Goal: Information Seeking & Learning: Learn about a topic

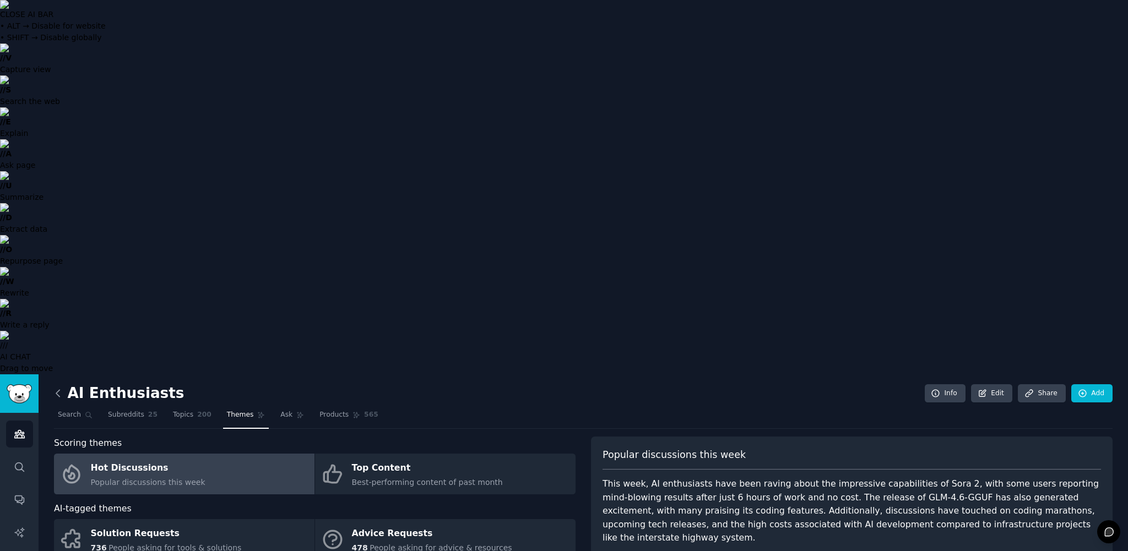
click at [62, 266] on icon at bounding box center [58, 394] width 12 height 12
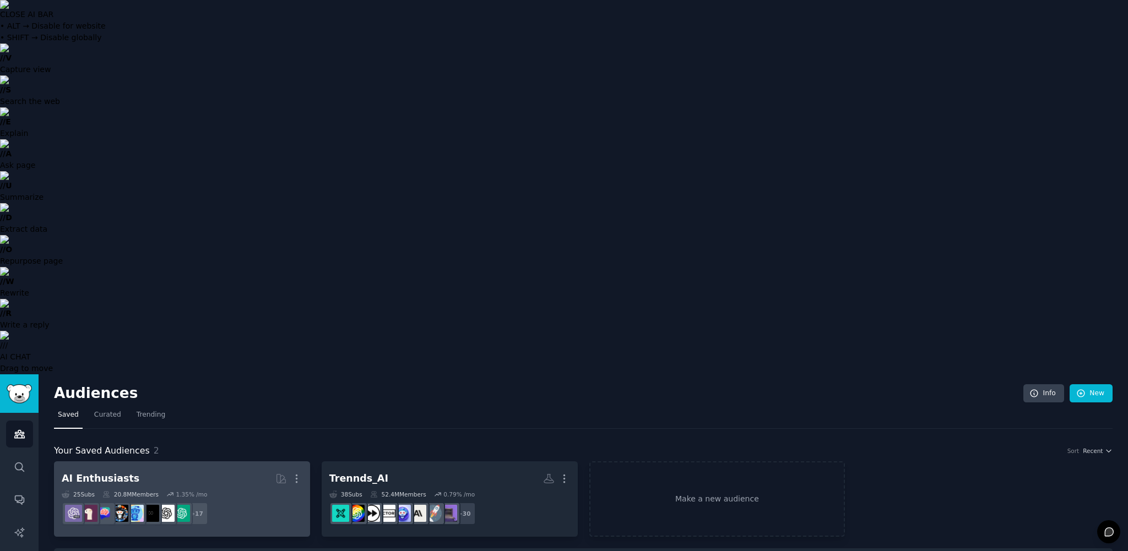
click at [101, 266] on div "AI Enthusiasts" at bounding box center [101, 479] width 78 height 14
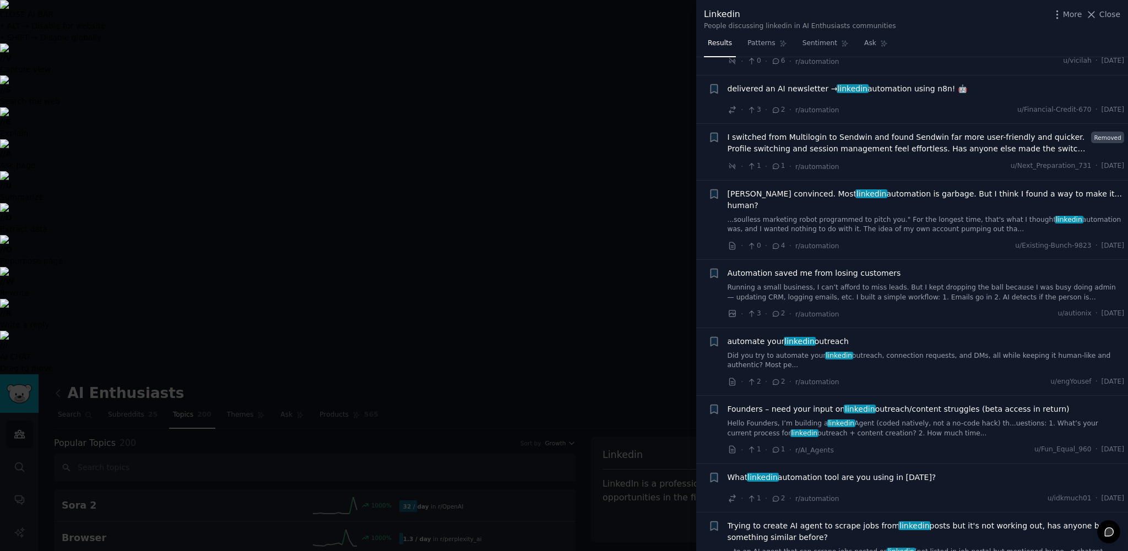
scroll to position [1239, 0]
click at [559, 16] on span "Close" at bounding box center [1110, 15] width 21 height 12
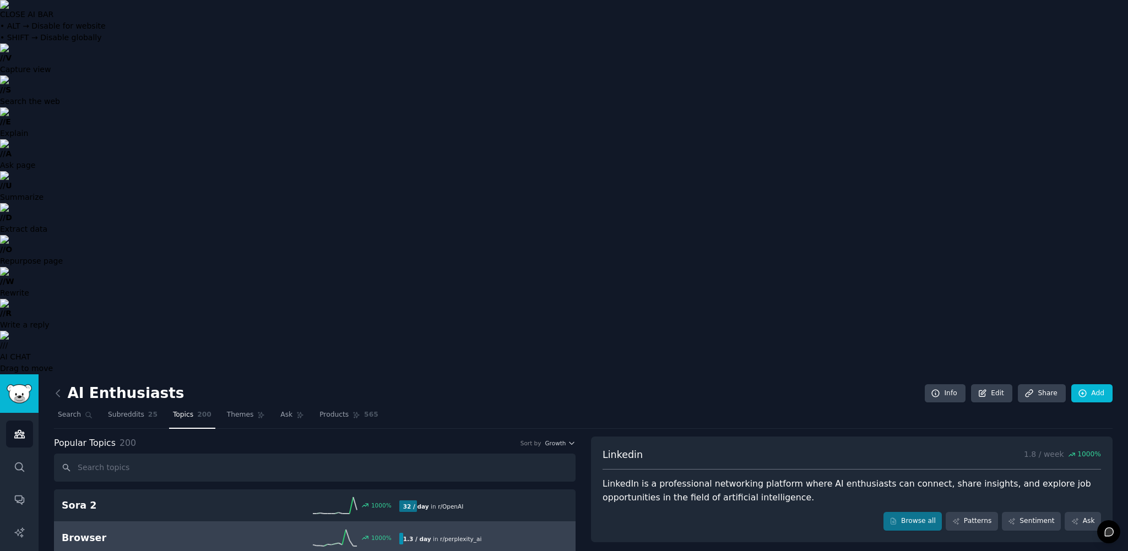
click at [78, 266] on h2 "Browser" at bounding box center [146, 539] width 169 height 14
